Goal: Task Accomplishment & Management: Complete application form

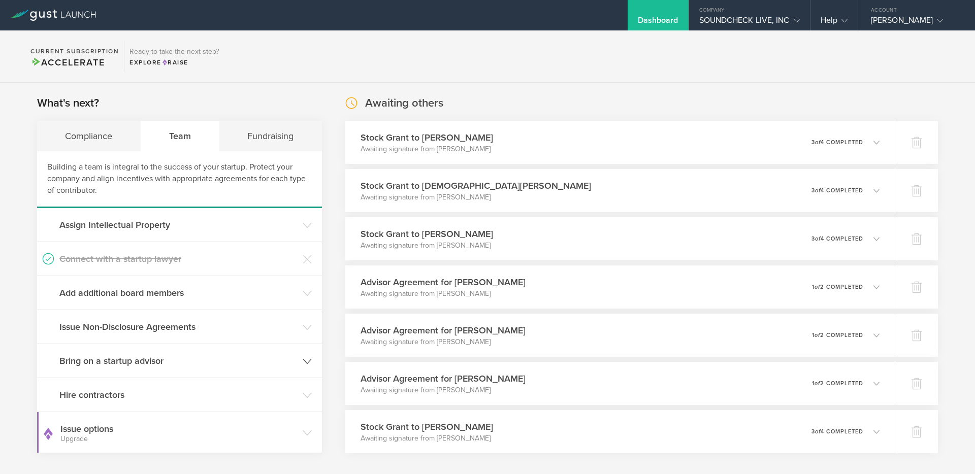
click at [125, 362] on h3 "Bring on a startup advisor" at bounding box center [178, 360] width 238 height 13
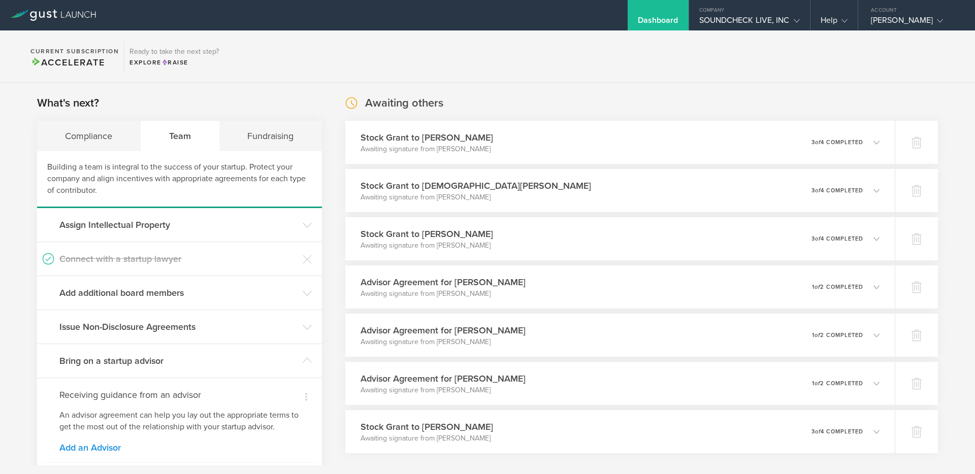
click at [90, 447] on link "Add an Advisor" at bounding box center [179, 447] width 240 height 9
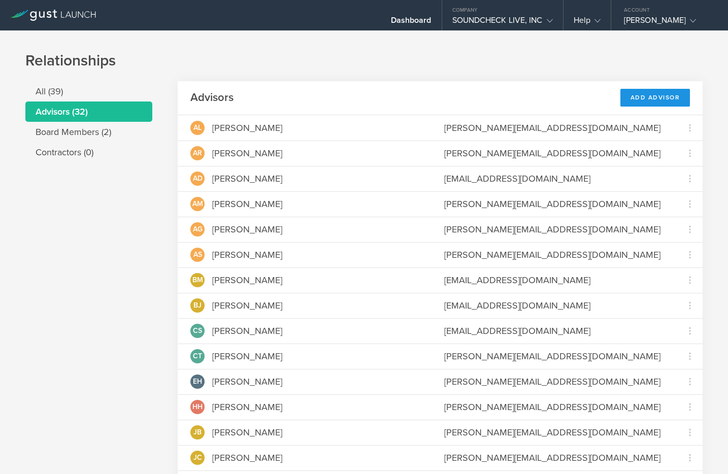
click at [644, 98] on div "Add Advisor" at bounding box center [656, 98] width 70 height 18
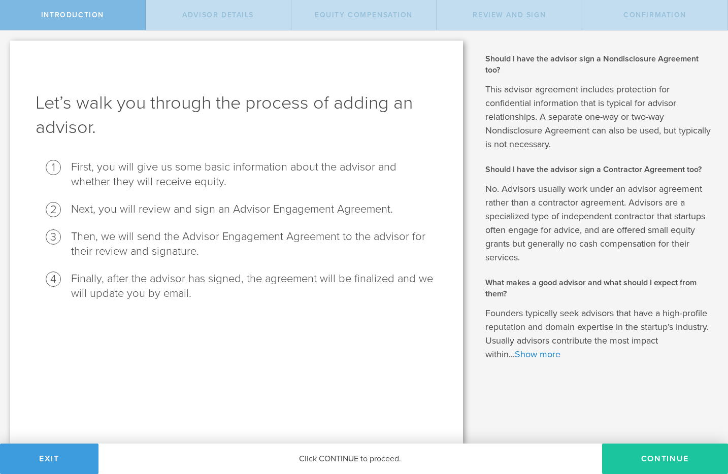
click at [648, 459] on button "Continue" at bounding box center [665, 459] width 126 height 30
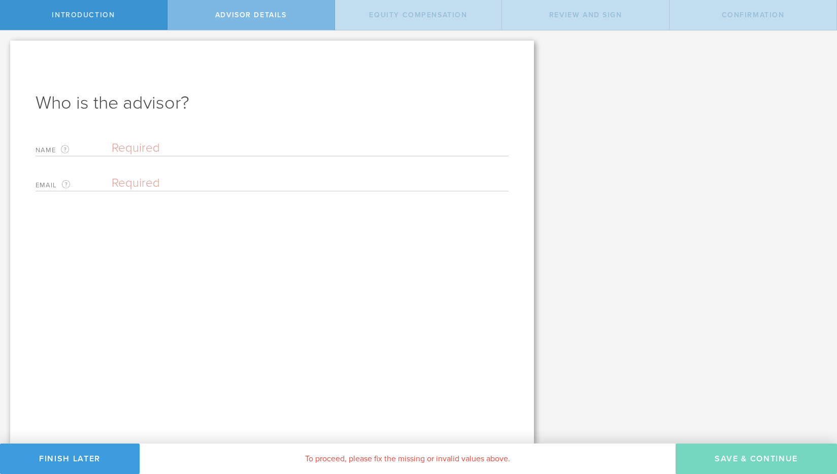
click at [259, 144] on input "text" at bounding box center [310, 148] width 397 height 15
type input "Raymond Shideler"
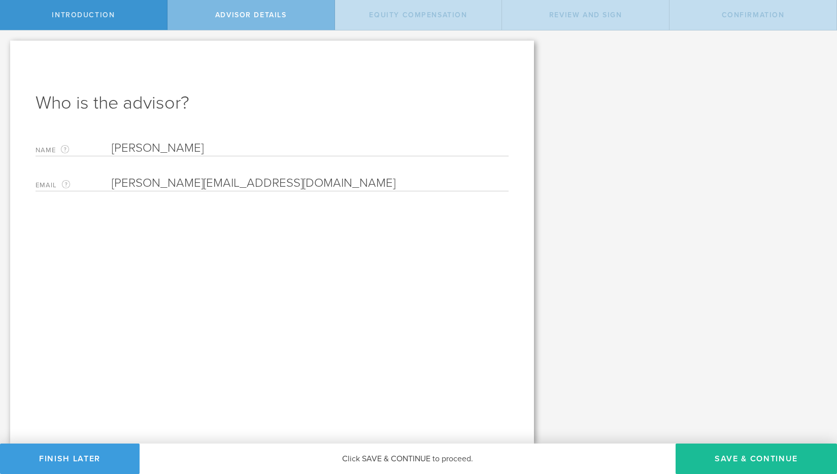
type input "raymond@soundchecklive.io"
click at [218, 256] on div "Who is the advisor? Name The first and last name of the person that will be you…" at bounding box center [272, 242] width 524 height 403
click at [728, 456] on button "Save & Continue" at bounding box center [757, 459] width 162 height 30
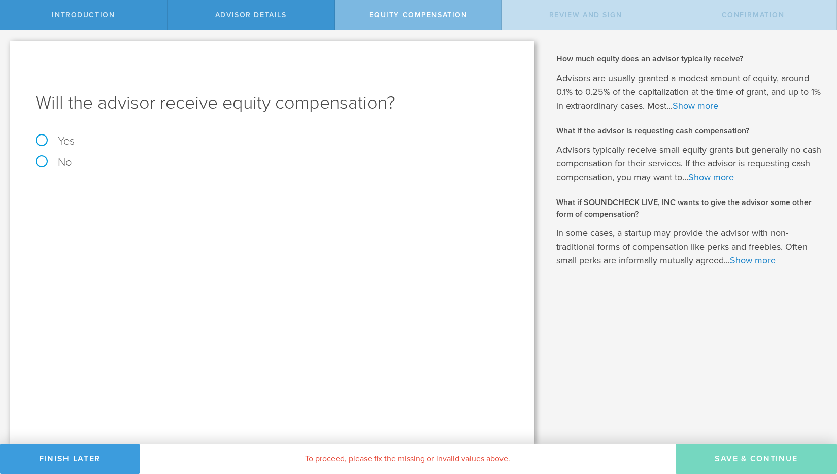
click at [43, 140] on label "Yes" at bounding box center [272, 141] width 473 height 11
click at [7, 47] on input "Yes" at bounding box center [3, 38] width 7 height 16
radio input "true"
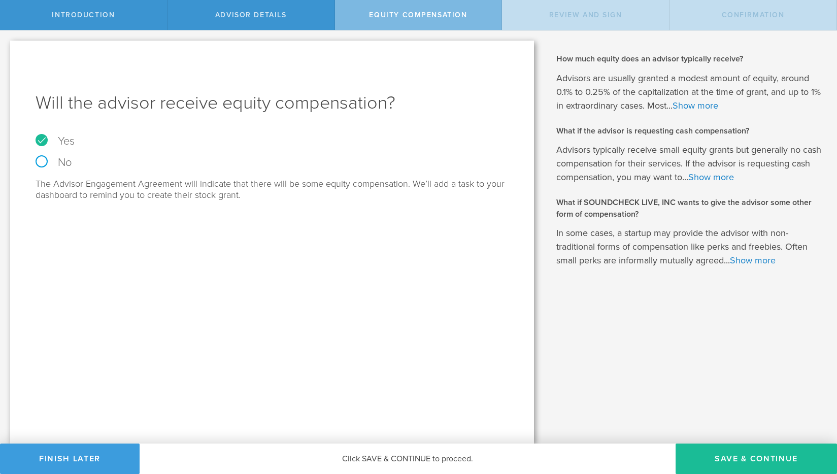
click at [41, 167] on label "No" at bounding box center [272, 162] width 473 height 11
click at [7, 47] on input "No" at bounding box center [3, 38] width 7 height 16
radio input "true"
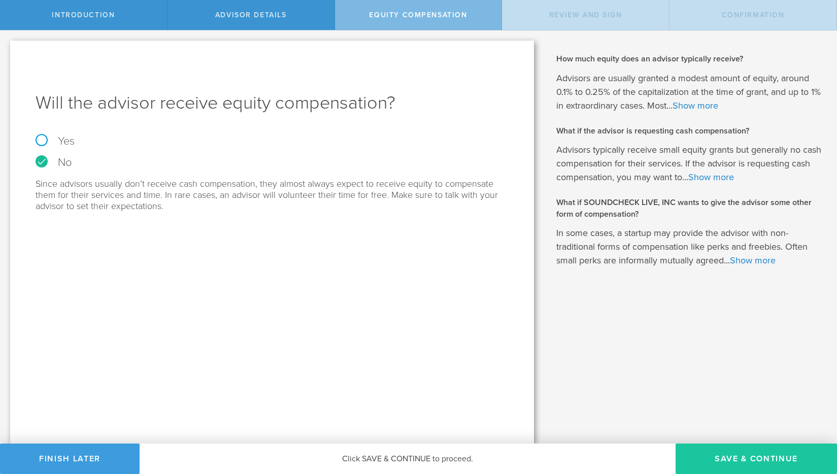
click at [728, 459] on button "Save & Continue" at bounding box center [757, 459] width 162 height 30
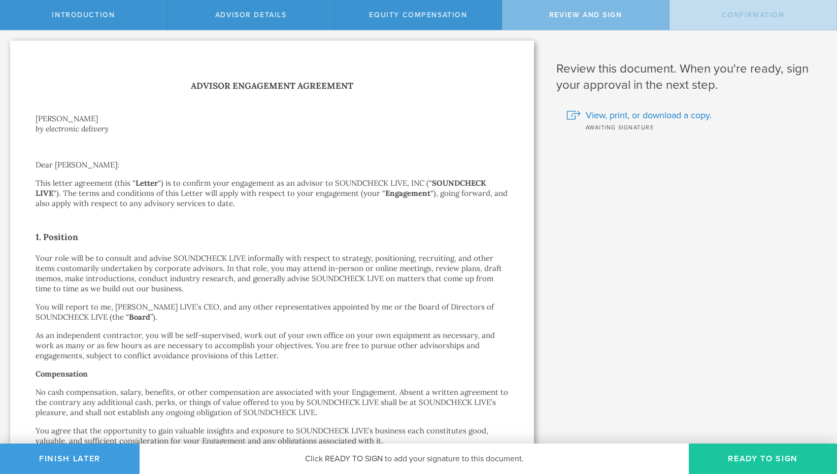
click at [728, 459] on button "Ready to Sign" at bounding box center [763, 459] width 148 height 30
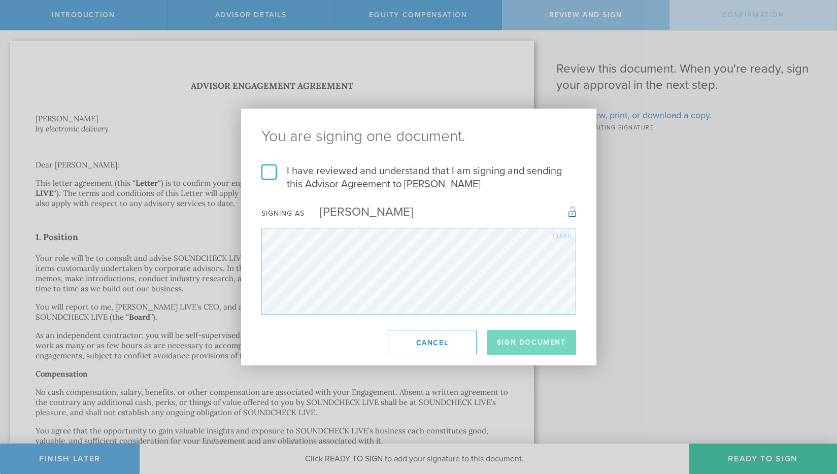
click at [344, 185] on label "I have reviewed and understand that I am signing and sending this Advisor Agree…" at bounding box center [419, 178] width 315 height 26
click at [0, 0] on input "I have reviewed and understand that I am signing and sending this Advisor Agree…" at bounding box center [0, 0] width 0 height 0
click at [526, 340] on button "Sign Document" at bounding box center [531, 342] width 89 height 25
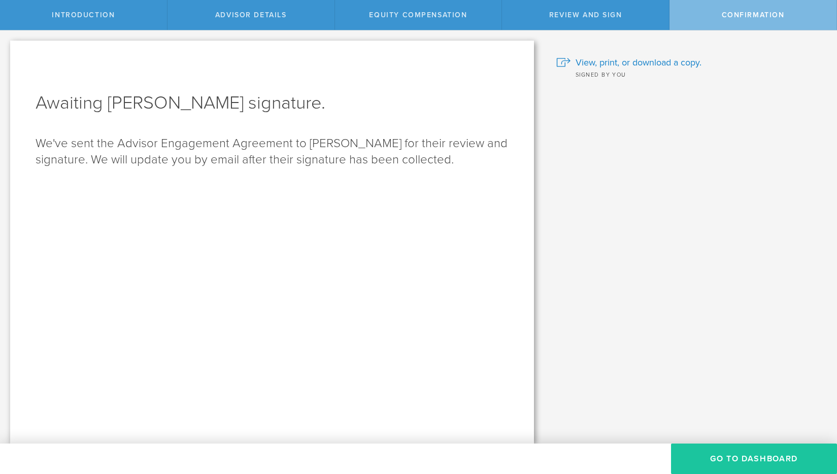
click at [715, 451] on button "Go To Dashboard" at bounding box center [754, 459] width 166 height 30
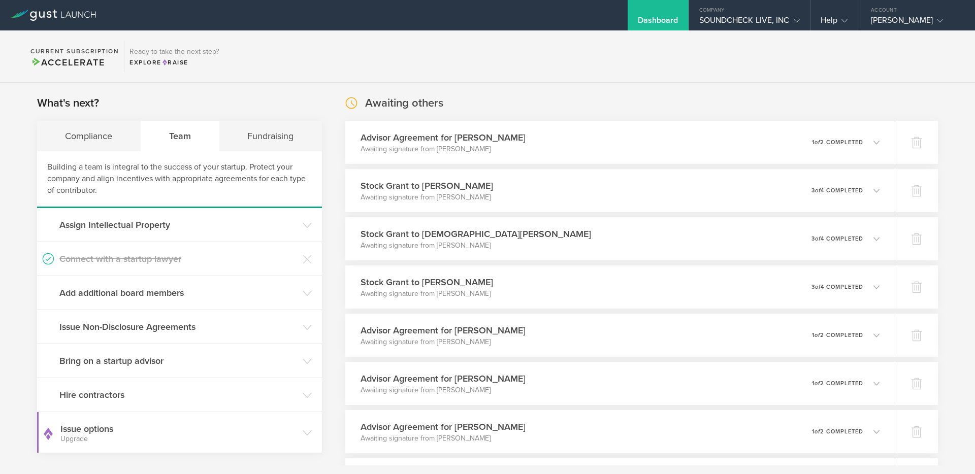
click at [311, 81] on section "Current Subscription Accelerate Ready to take the next step? Explore Raise" at bounding box center [487, 56] width 975 height 52
click at [318, 108] on section "What's next? Compliance Team Fundraising Building a team is integral to the suc…" at bounding box center [179, 274] width 285 height 358
click at [325, 73] on section "Current Subscription Accelerate Ready to take the next step? Explore Raise" at bounding box center [487, 56] width 975 height 52
drag, startPoint x: 325, startPoint y: 73, endPoint x: 421, endPoint y: 159, distance: 129.5
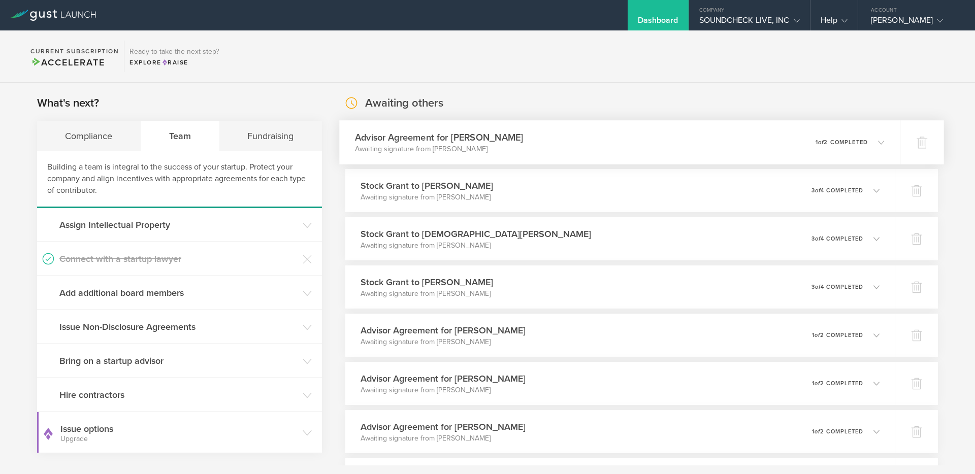
click at [421, 161] on body "Dashboard Company SOUNDCHECK LIVE, INC Company Information Relationships Cap Ta…" at bounding box center [487, 237] width 975 height 474
